Goal: Task Accomplishment & Management: Manage account settings

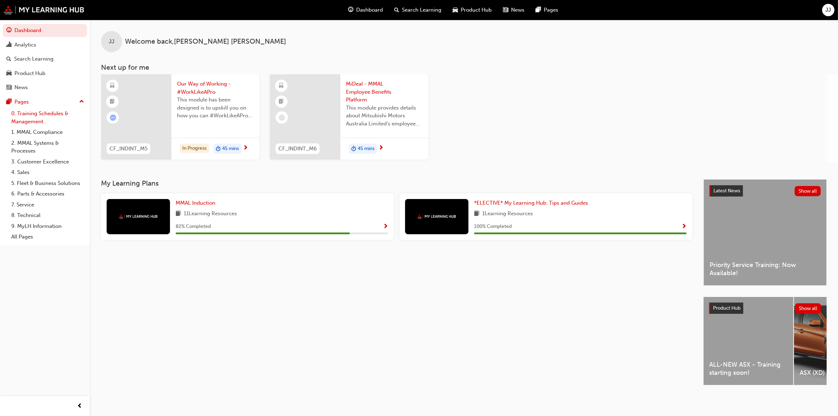
click at [31, 113] on link "0. Training Schedules & Management" at bounding box center [47, 117] width 79 height 19
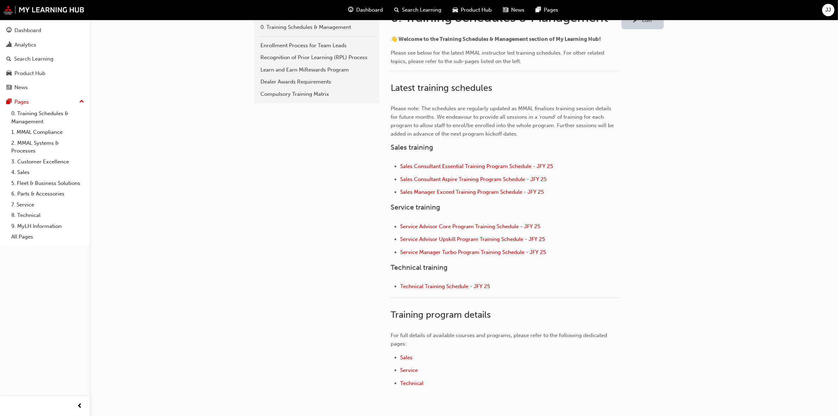
scroll to position [176, 0]
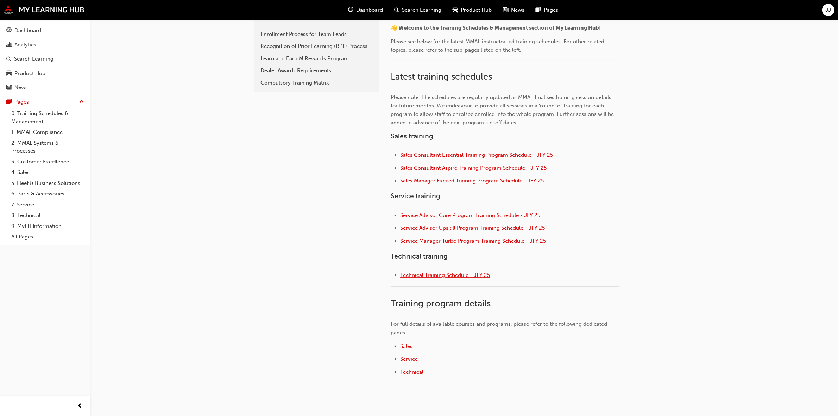
click at [449, 272] on span "Technical Training Schedule - JFY 25" at bounding box center [445, 275] width 90 height 6
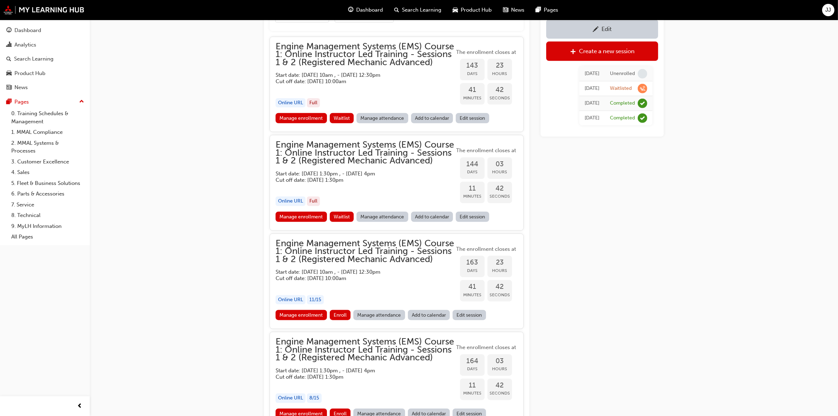
scroll to position [763, 0]
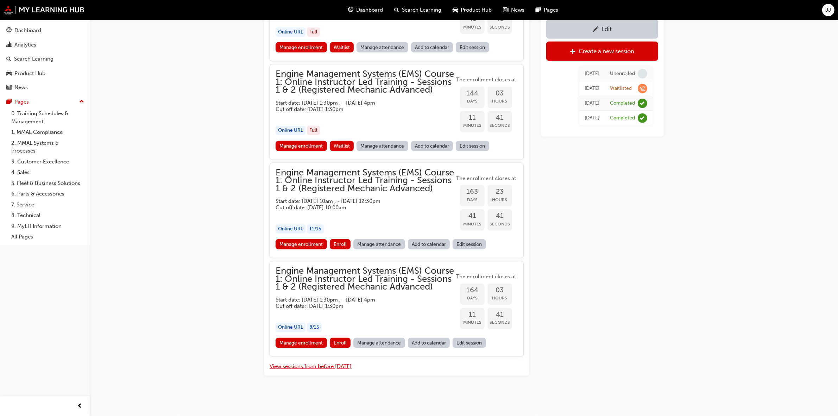
click at [330, 367] on button "View sessions from before [DATE]" at bounding box center [311, 366] width 82 height 8
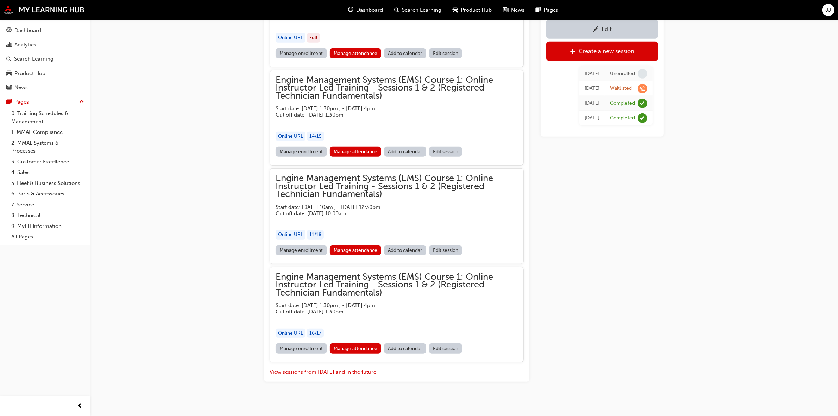
scroll to position [3756, 0]
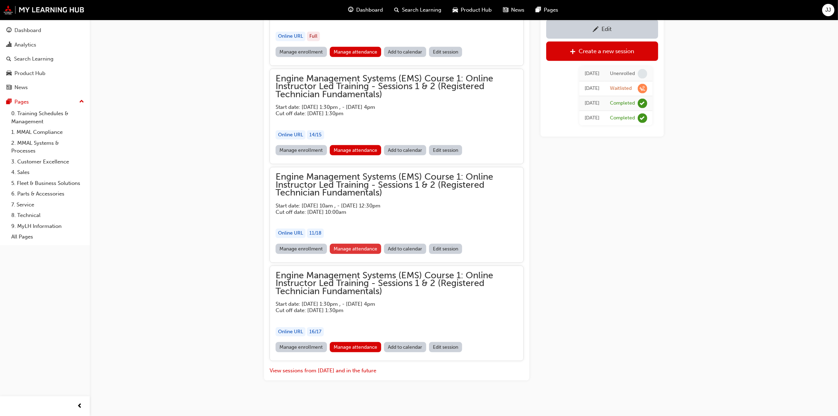
click at [356, 244] on link "Manage attendance" at bounding box center [356, 249] width 52 height 10
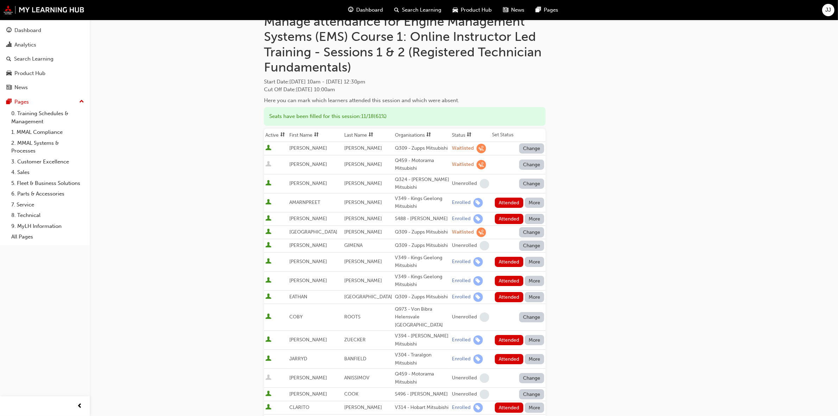
scroll to position [44, 0]
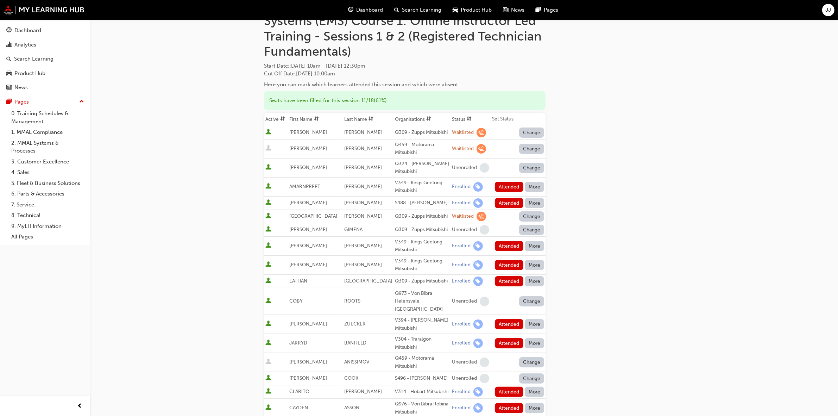
click at [529, 144] on button "Change" at bounding box center [531, 149] width 25 height 10
click at [535, 189] on div "Unenrolled" at bounding box center [526, 189] width 27 height 8
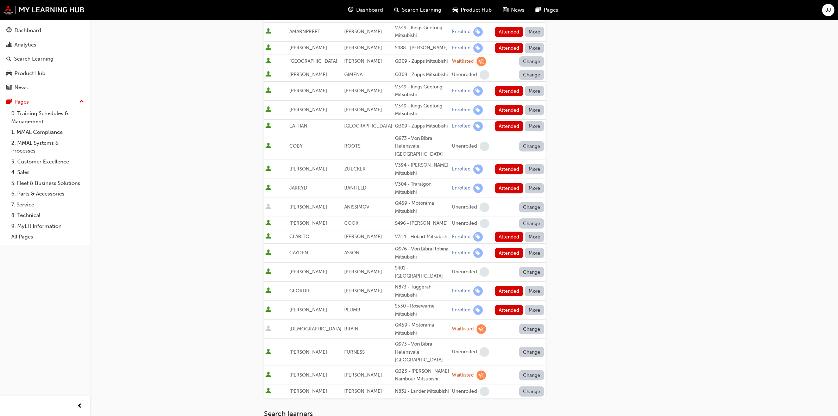
scroll to position [220, 0]
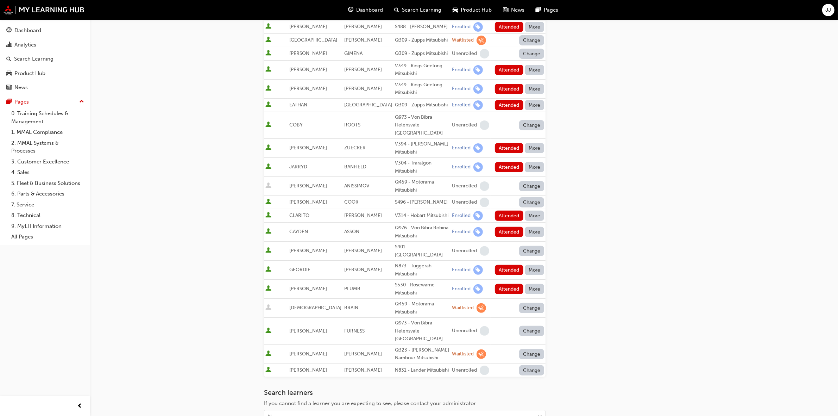
click at [536, 303] on button "Change" at bounding box center [531, 308] width 25 height 10
click at [535, 294] on div "Unenrolled" at bounding box center [526, 293] width 27 height 8
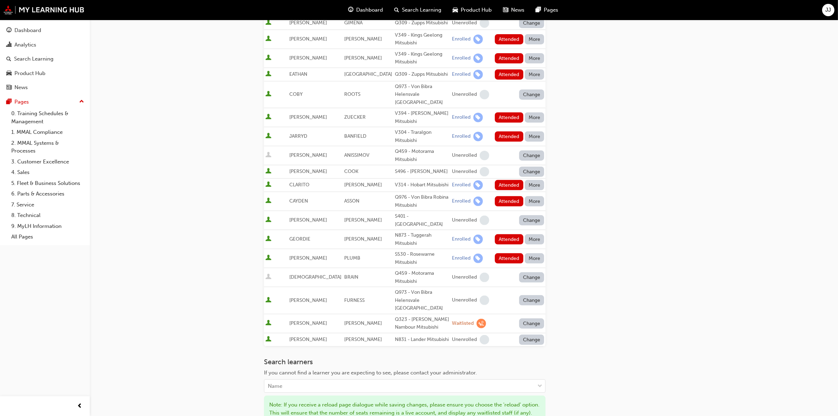
scroll to position [264, 0]
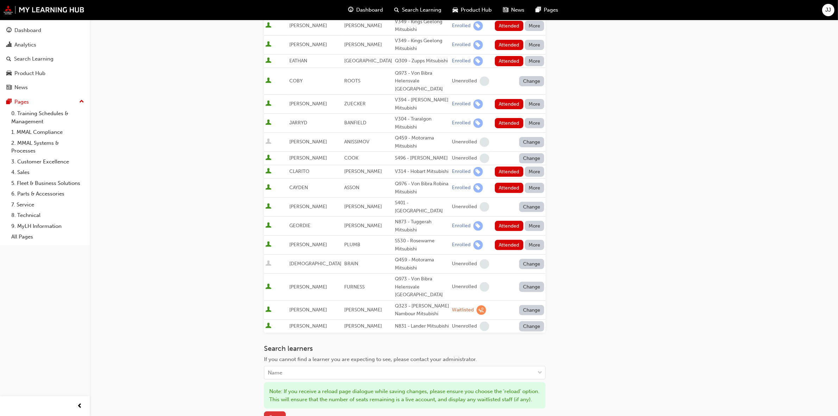
click at [275, 414] on span "Save" at bounding box center [274, 417] width 11 height 6
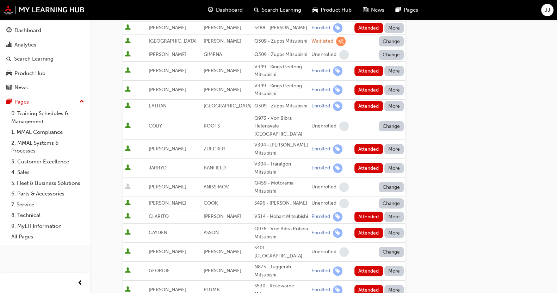
scroll to position [220, 0]
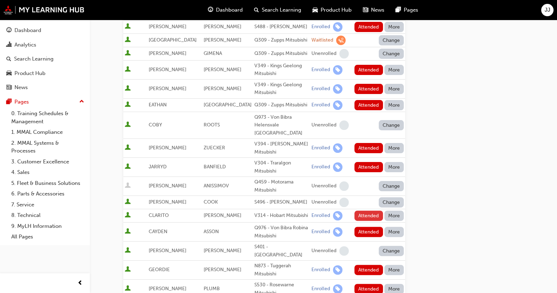
click at [370, 211] on button "Attended" at bounding box center [368, 216] width 29 height 10
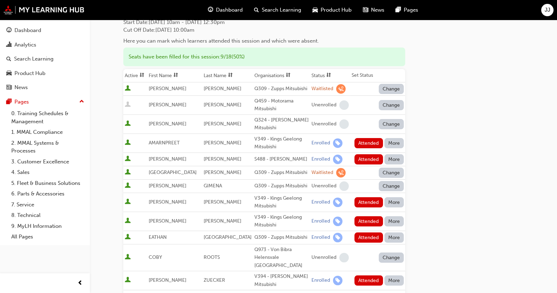
scroll to position [132, 0]
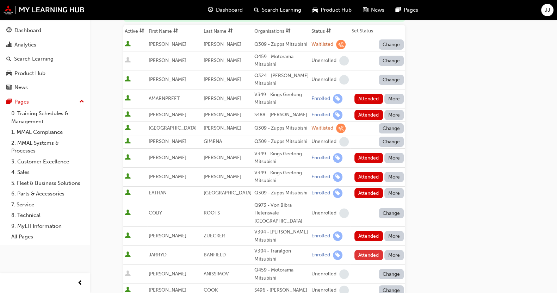
click at [368, 250] on button "Attended" at bounding box center [368, 255] width 29 height 10
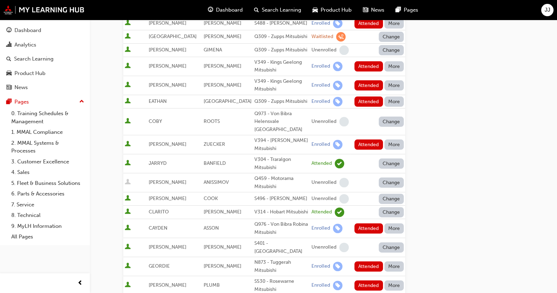
scroll to position [220, 0]
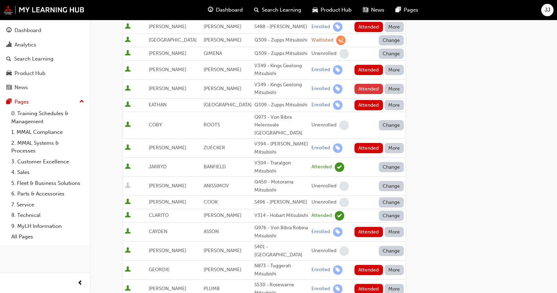
click at [366, 84] on button "Attended" at bounding box center [368, 89] width 29 height 10
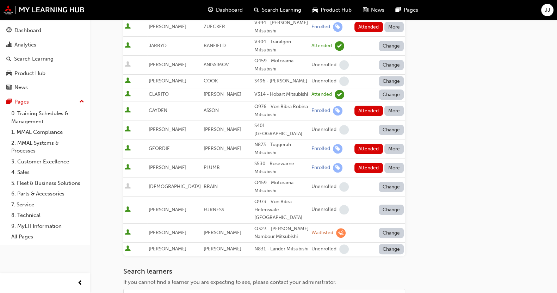
scroll to position [338, 0]
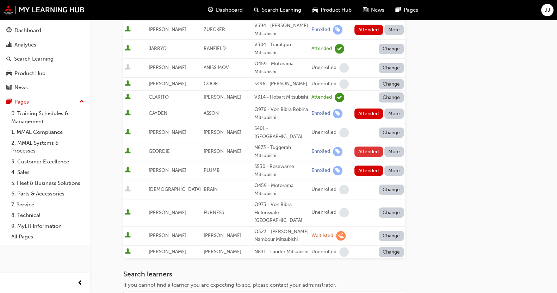
click at [358, 146] on button "Attended" at bounding box center [368, 151] width 29 height 10
click at [366, 166] on button "Attended" at bounding box center [368, 171] width 29 height 10
click at [366, 108] on button "Attended" at bounding box center [368, 113] width 29 height 10
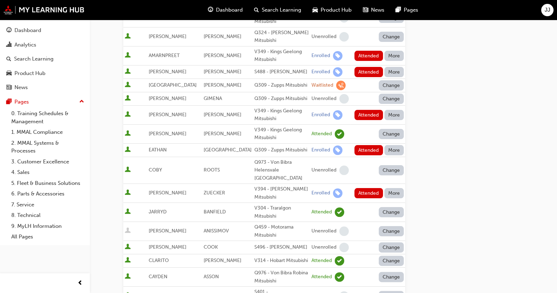
scroll to position [162, 0]
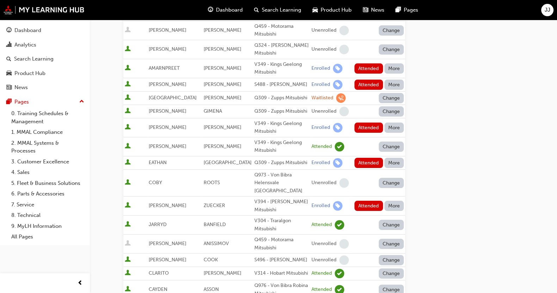
click at [470, 89] on div "Go to session detail page Manage attendance for Engine Management Systems (EMS)…" at bounding box center [323, 218] width 400 height 722
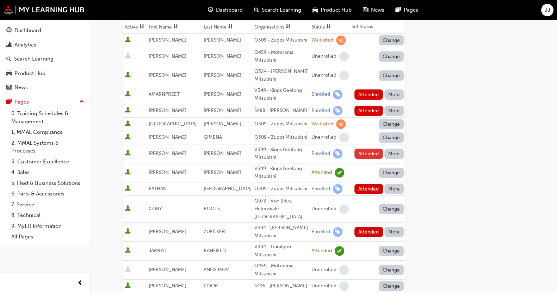
scroll to position [118, 0]
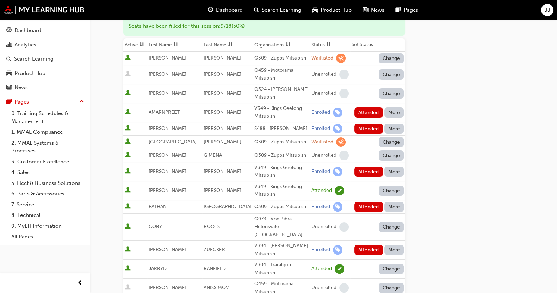
click at [363, 124] on button "Attended" at bounding box center [368, 129] width 29 height 10
click at [364, 107] on button "Attended" at bounding box center [368, 112] width 29 height 10
click at [374, 167] on button "Attended" at bounding box center [368, 172] width 29 height 10
